Goal: Task Accomplishment & Management: Complete application form

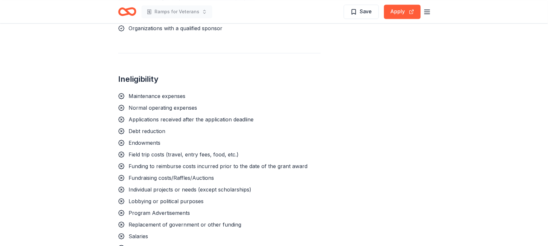
scroll to position [215, 0]
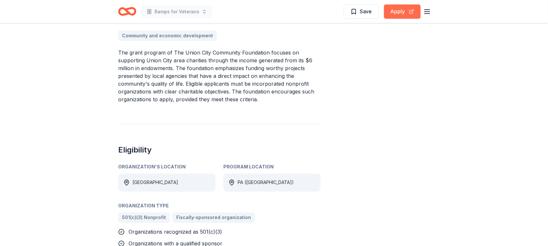
click at [393, 12] on button "Apply" at bounding box center [402, 12] width 37 height 14
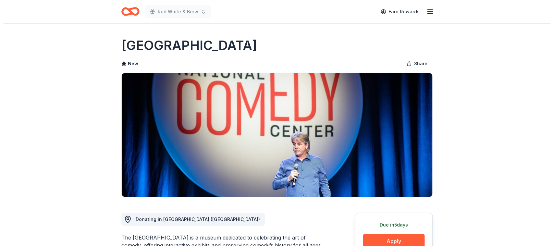
scroll to position [215, 0]
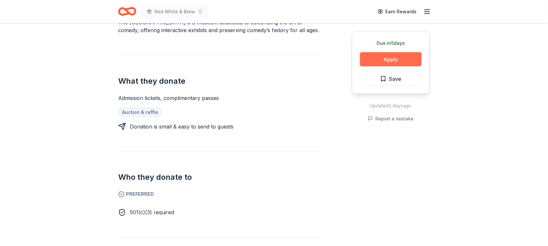
click at [394, 57] on button "Apply" at bounding box center [391, 59] width 62 height 14
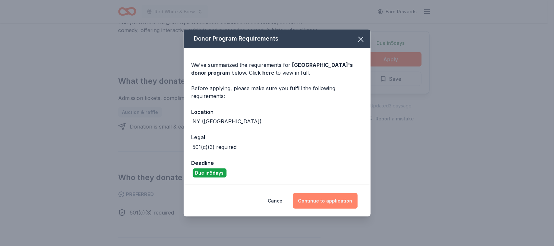
click at [328, 202] on button "Continue to application" at bounding box center [325, 201] width 65 height 16
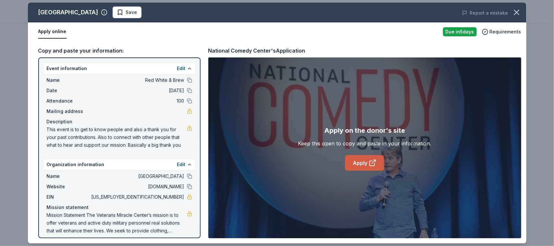
click at [364, 163] on link "Apply" at bounding box center [364, 163] width 39 height 16
click at [364, 161] on link "Apply" at bounding box center [364, 163] width 39 height 16
click at [355, 164] on link "Apply" at bounding box center [364, 163] width 39 height 16
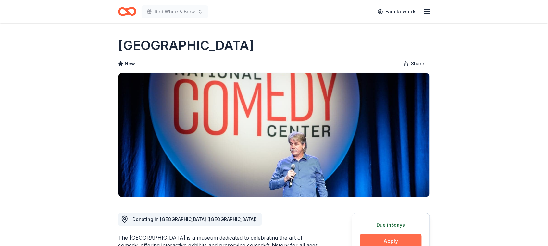
click at [381, 236] on button "Apply" at bounding box center [391, 241] width 62 height 14
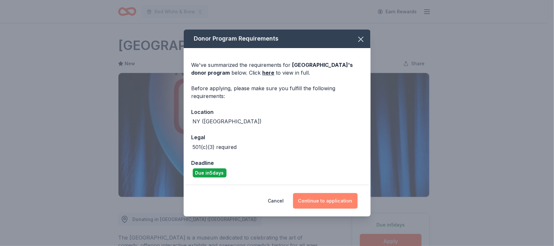
click at [332, 202] on button "Continue to application" at bounding box center [325, 201] width 65 height 16
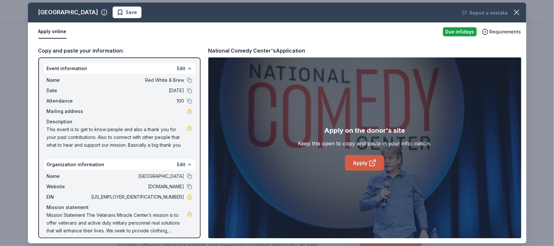
click at [356, 161] on link "Apply" at bounding box center [364, 163] width 39 height 16
